Goal: Task Accomplishment & Management: Complete application form

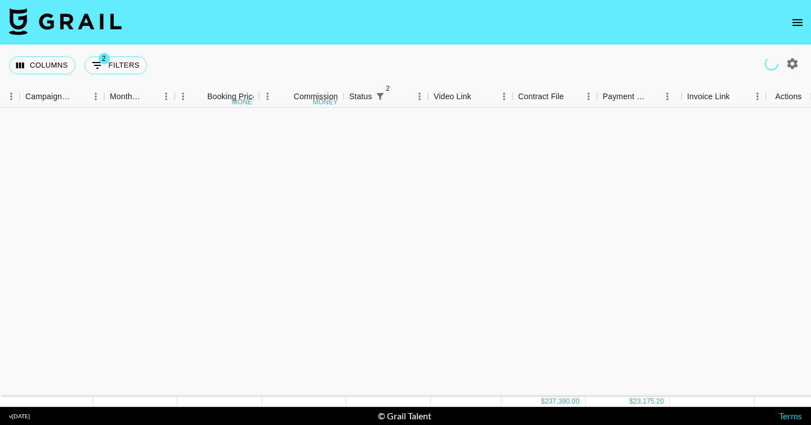
click at [792, 20] on icon "open drawer" at bounding box center [798, 23] width 14 height 14
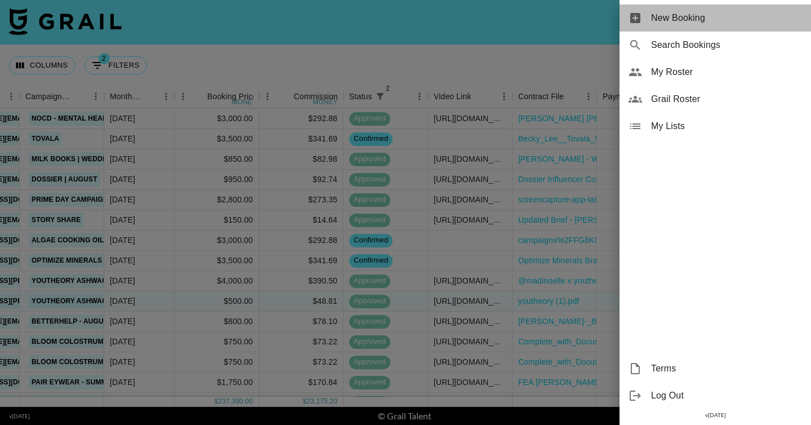
click at [724, 11] on span "New Booking" at bounding box center [726, 18] width 151 height 14
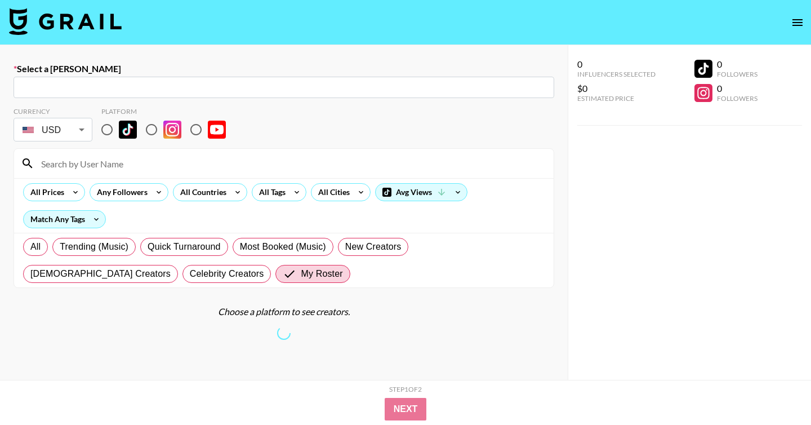
click at [155, 122] on input "radio" at bounding box center [152, 130] width 24 height 24
radio input "true"
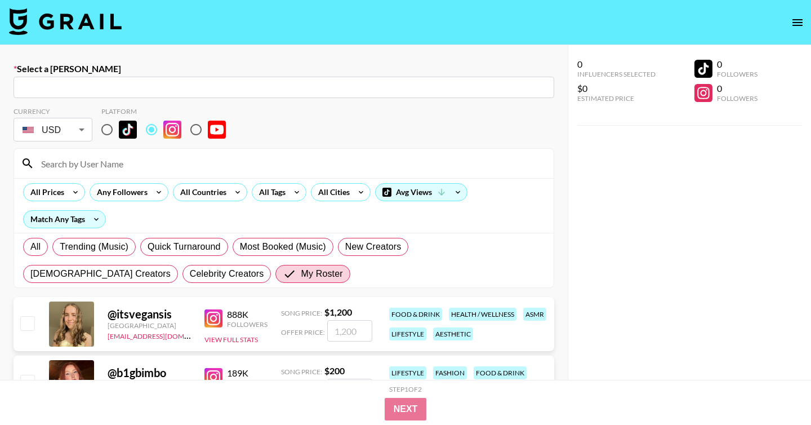
click at [167, 166] on input at bounding box center [290, 163] width 512 height 18
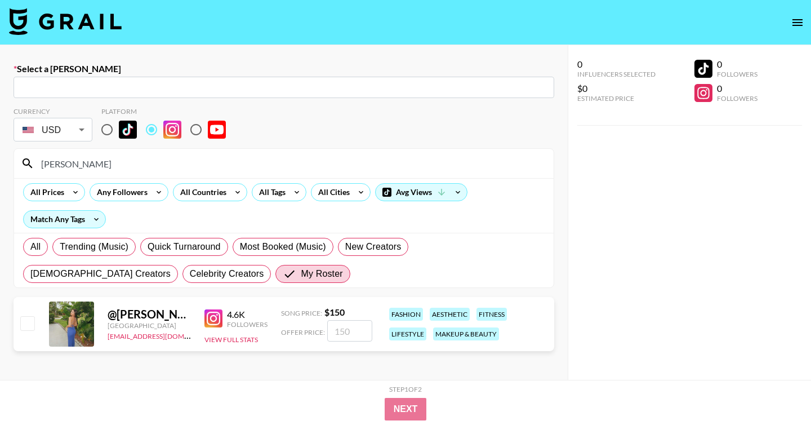
type input "sarar"
click at [207, 93] on input "text" at bounding box center [283, 87] width 527 height 13
paste input "[PERSON_NAME][EMAIL_ADDRESS][PERSON_NAME][DOMAIN_NAME]"
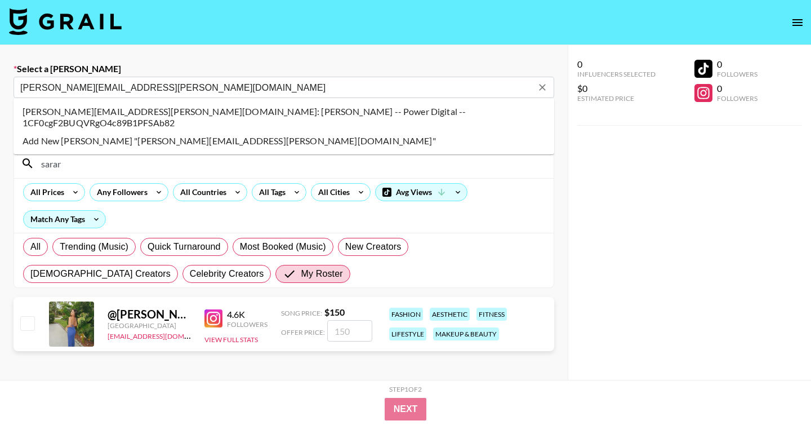
click at [226, 114] on li "melanie.alvarez@powerdigital.com: Melanie Alvarez -- Power Digital -- 1CF0cgF2B…" at bounding box center [284, 116] width 541 height 29
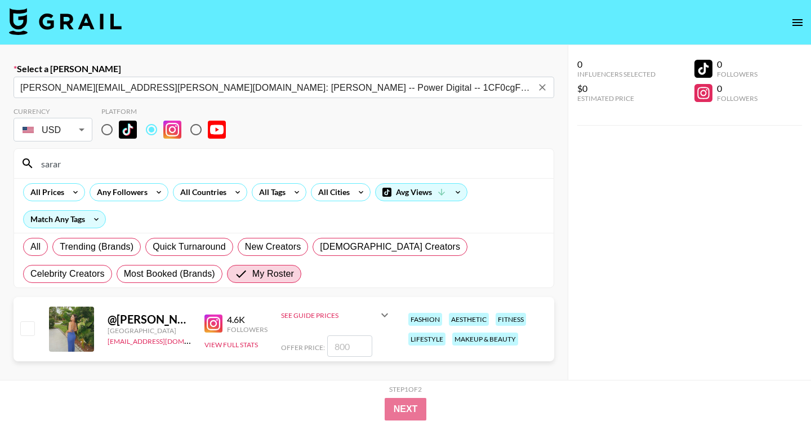
type input "melanie.alvarez@powerdigital.com: Melanie Alvarez -- Power Digital -- 1CF0cgF2B…"
click at [29, 325] on input "checkbox" at bounding box center [27, 328] width 14 height 14
checkbox input "true"
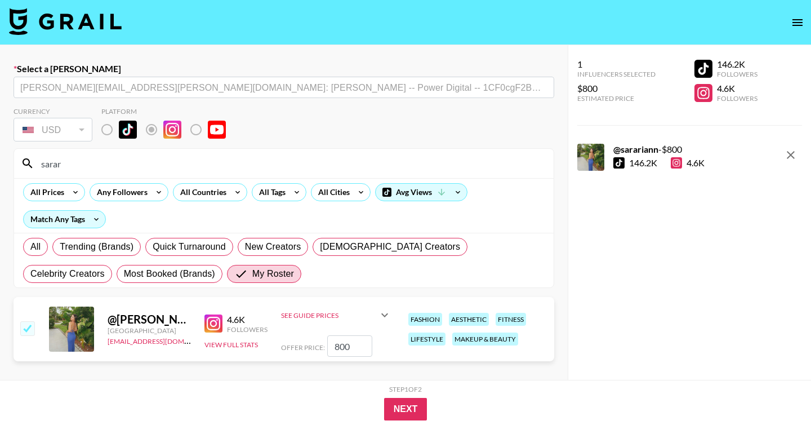
drag, startPoint x: 353, startPoint y: 344, endPoint x: 305, endPoint y: 344, distance: 47.9
click at [305, 344] on div "Offer Price: 800" at bounding box center [336, 345] width 110 height 21
type input "2400"
click at [412, 408] on button "Next" at bounding box center [405, 409] width 43 height 23
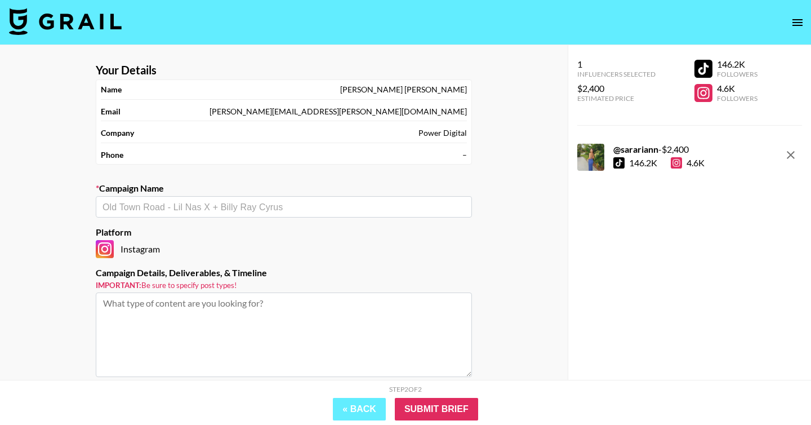
click at [225, 302] on textarea at bounding box center [284, 334] width 376 height 84
paste textarea "Deliverable:​ 1x IG Reel (using collaborator feature) Syndicated to TikTok + IG…"
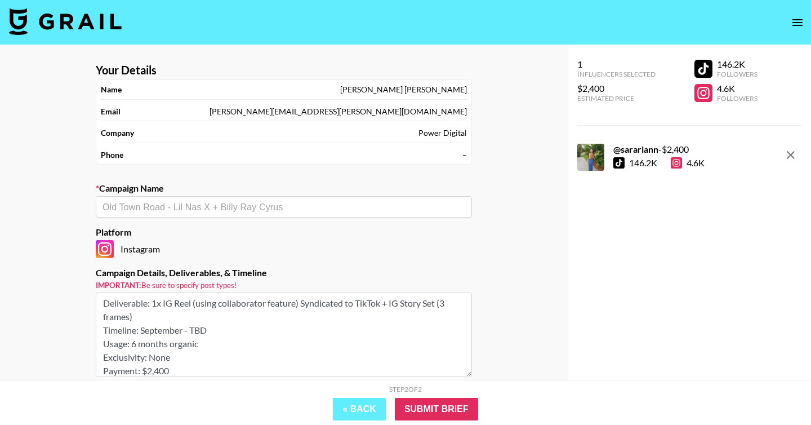
type textarea "Deliverable:​ 1x IG Reel (using collaborator feature) Syndicated to TikTok + IG…"
click at [240, 206] on input "text" at bounding box center [283, 206] width 363 height 13
click at [222, 233] on li "Add New Campaign: "Medical Solutions"" at bounding box center [284, 231] width 376 height 18
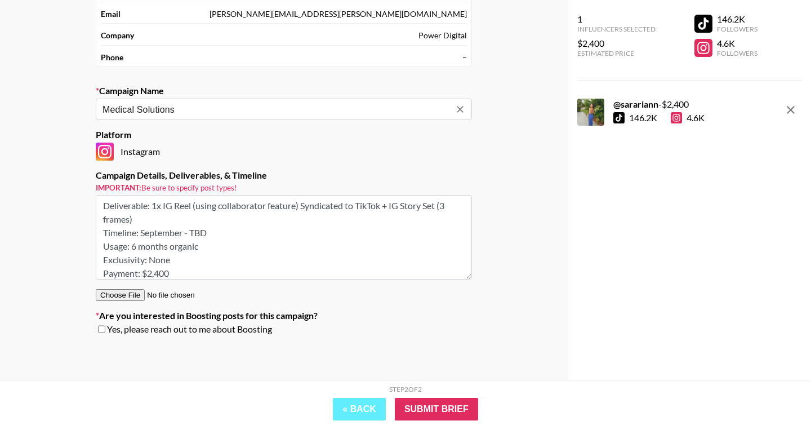
scroll to position [5, 0]
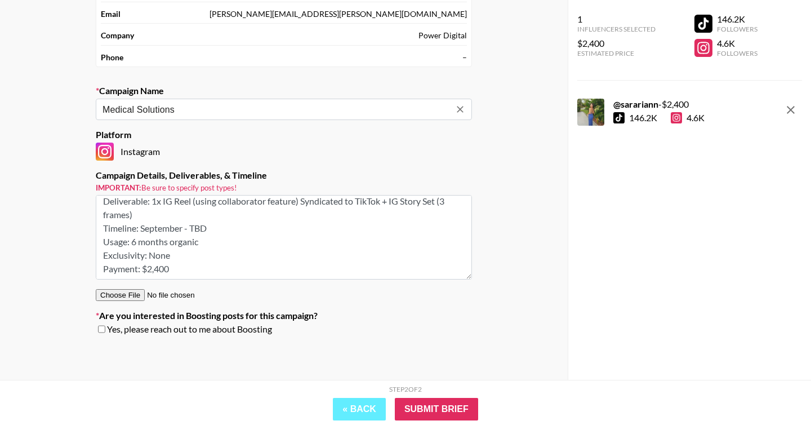
type input "Medical Solutions"
click at [102, 328] on input "checkbox" at bounding box center [101, 329] width 7 height 8
checkbox input "true"
click at [462, 412] on input "Submit Brief" at bounding box center [436, 409] width 83 height 23
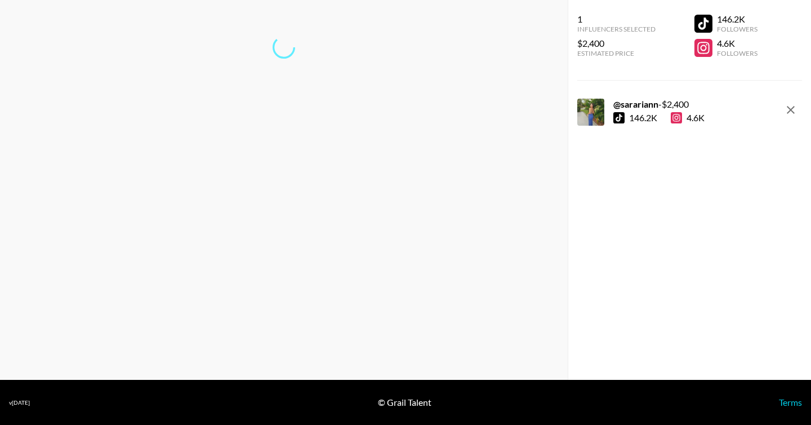
scroll to position [45, 0]
click at [288, 82] on link "Return to dashboard..." at bounding box center [284, 84] width 86 height 11
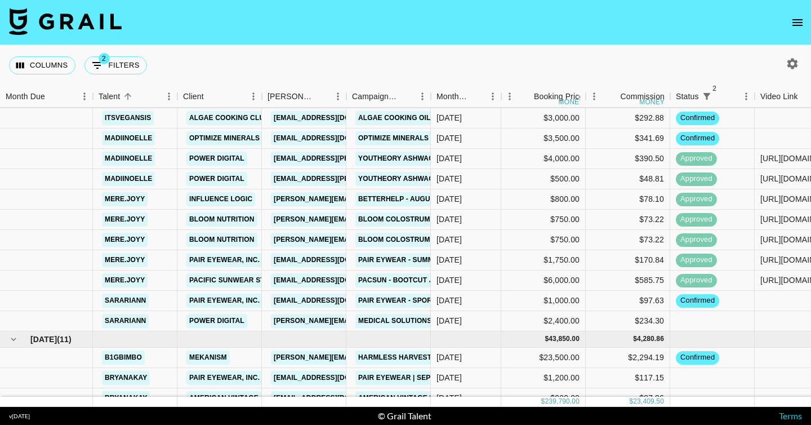
scroll to position [1288, 0]
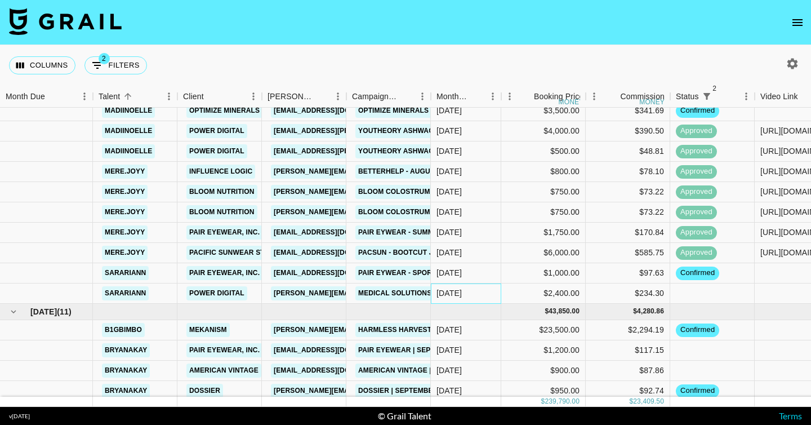
click at [477, 292] on div "[DATE]" at bounding box center [466, 293] width 70 height 20
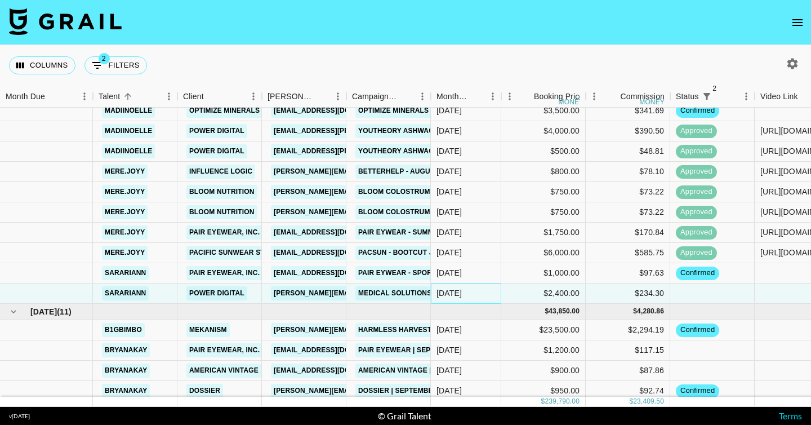
click at [477, 292] on div "[DATE]" at bounding box center [466, 293] width 70 height 20
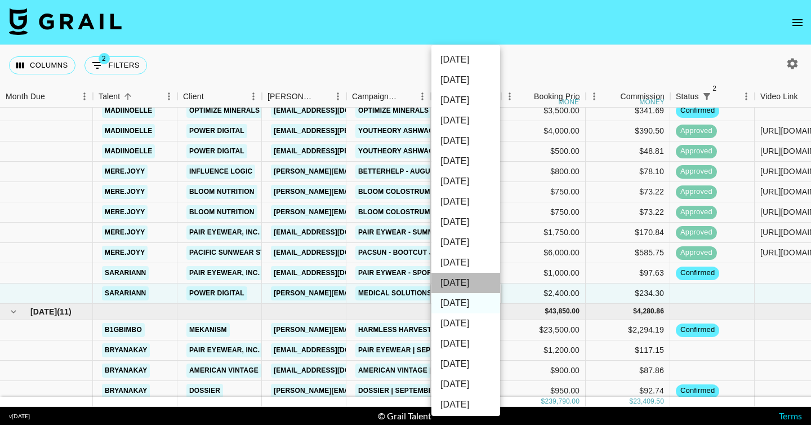
click at [467, 284] on li "[DATE]" at bounding box center [465, 283] width 69 height 20
type input "[DATE]"
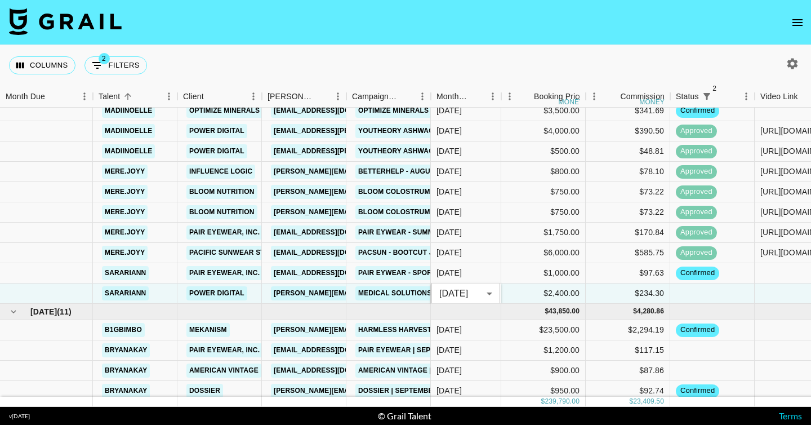
click at [480, 56] on div "Columns 2 Filters + Booking" at bounding box center [405, 65] width 811 height 41
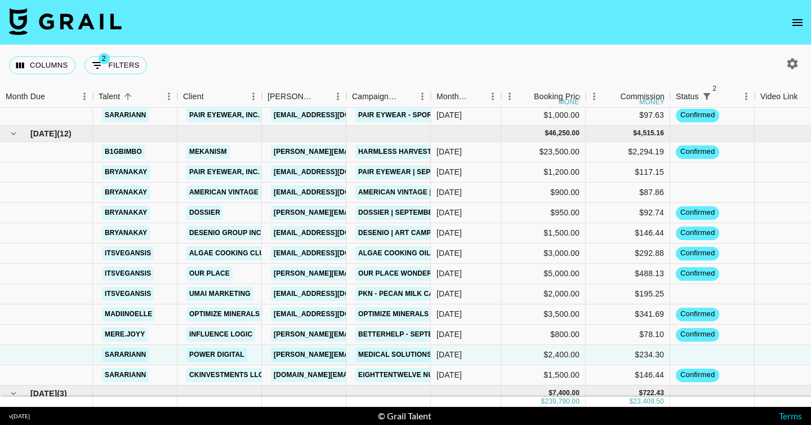
scroll to position [1457, 0]
